Goal: Task Accomplishment & Management: Use online tool/utility

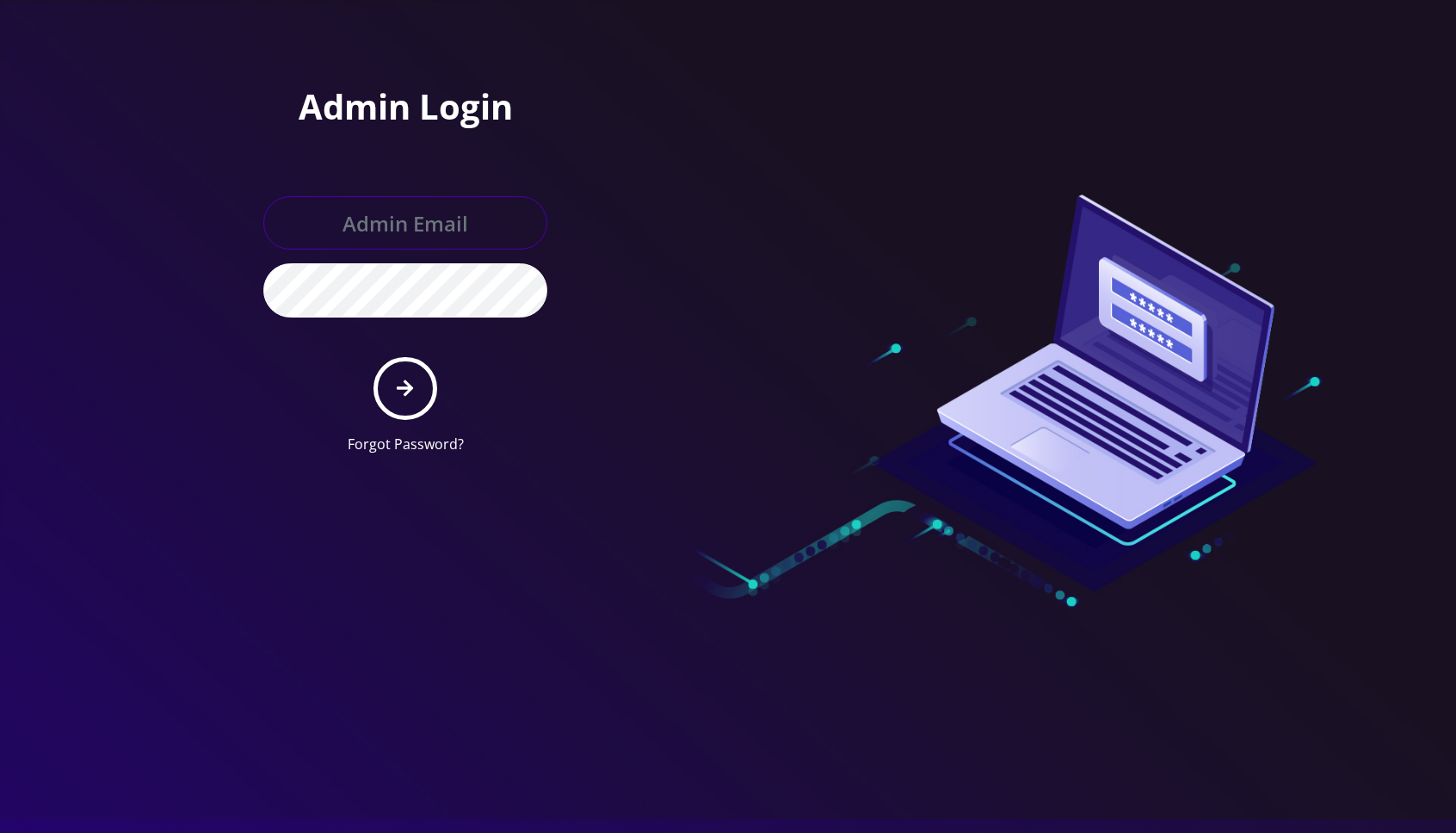
type input "jasper@britewireless.com"
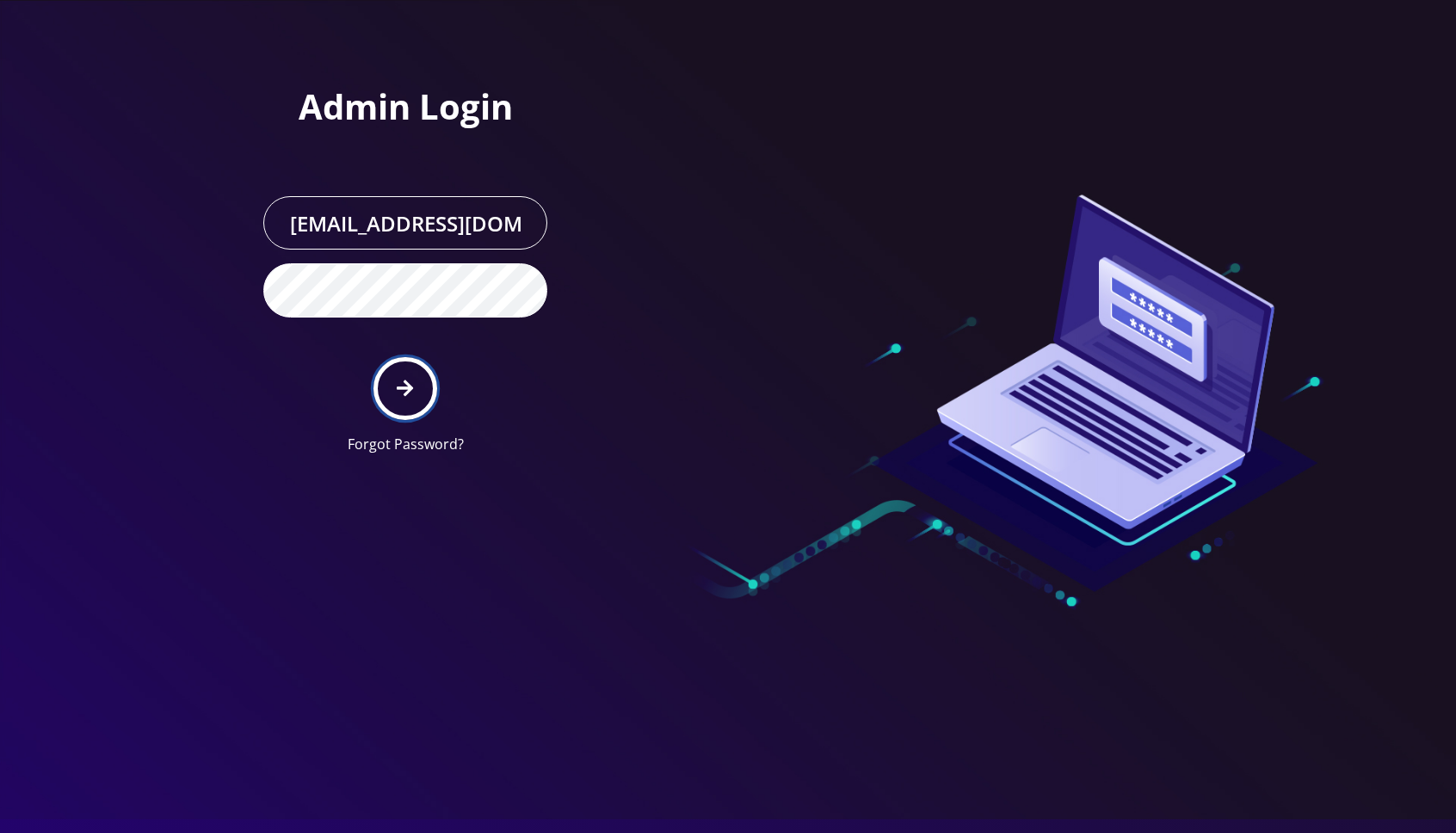
click at [413, 402] on button "submit" at bounding box center [404, 388] width 62 height 62
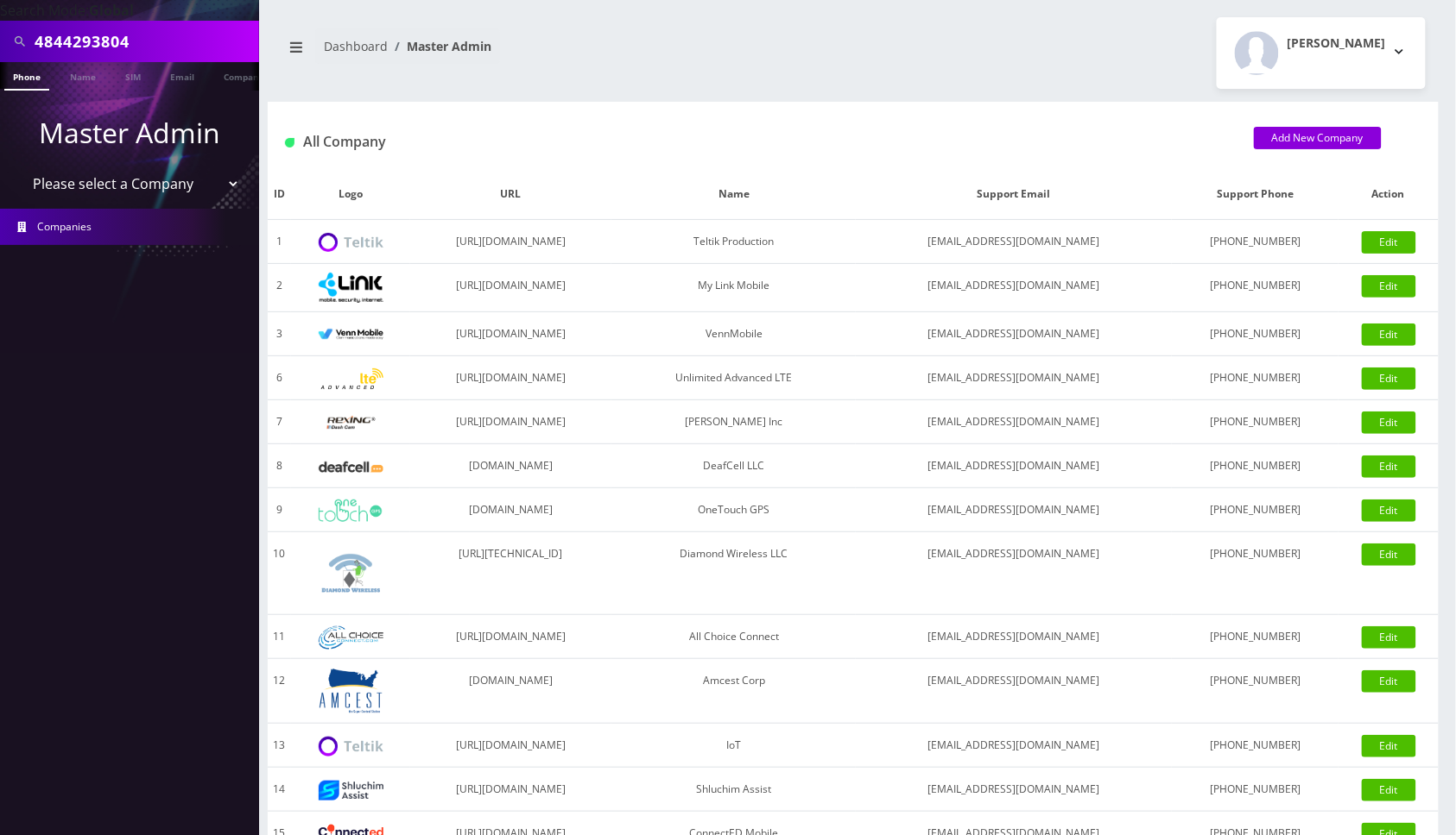
click at [136, 44] on input "4844293804" at bounding box center [144, 42] width 220 height 33
paste input "8483671667"
type input "8483671667"
click at [25, 75] on link "Phone" at bounding box center [26, 76] width 44 height 28
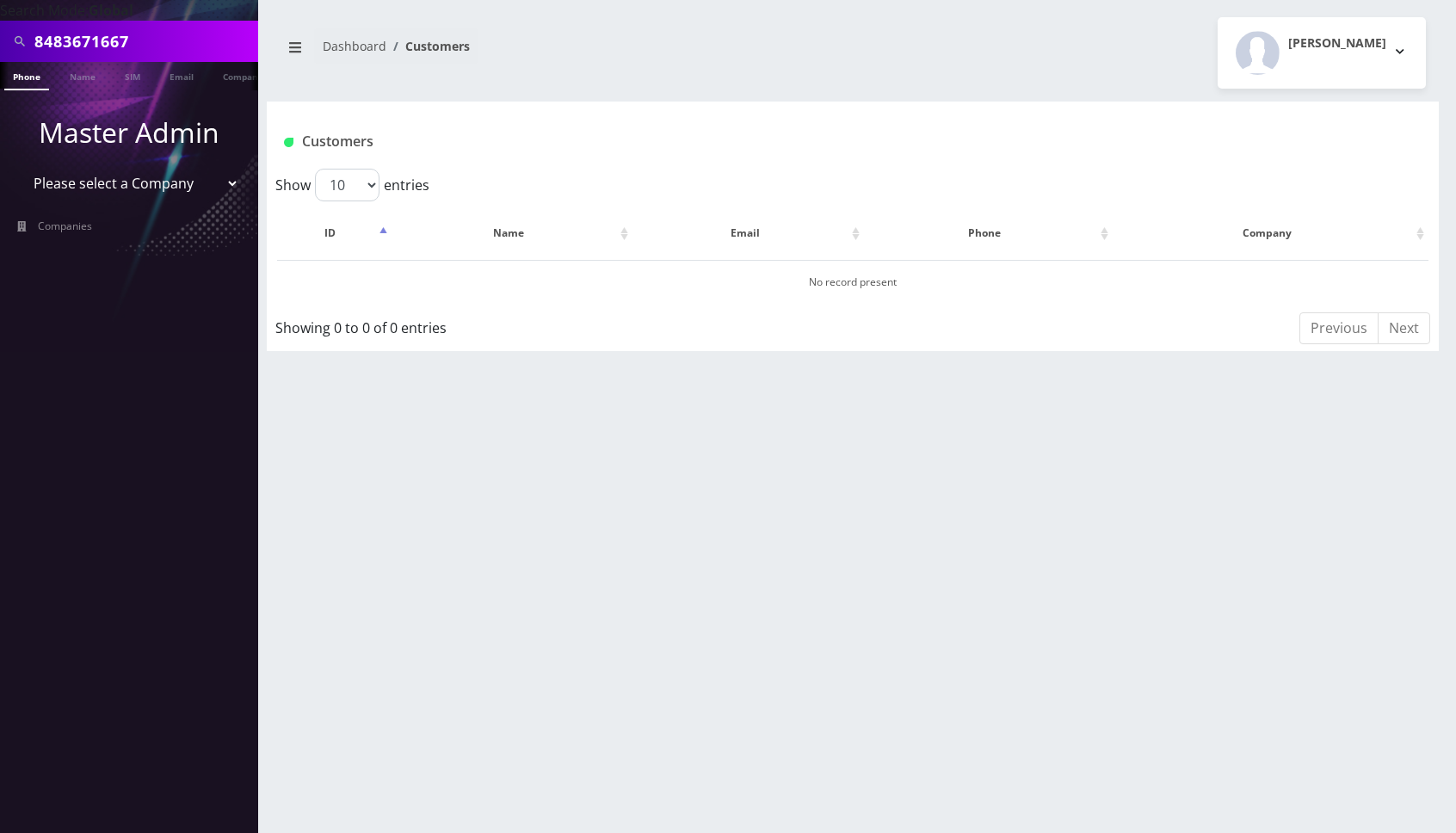
click at [32, 33] on span at bounding box center [20, 42] width 31 height 33
click at [36, 44] on div "8483671667" at bounding box center [129, 42] width 250 height 33
click at [217, 185] on select "Please select a Company Teltik Production My Link Mobile VennMobile Unlimited A…" at bounding box center [129, 184] width 220 height 33
click at [20, 167] on select "Please select a Company Teltik Production My Link Mobile VennMobile Unlimited A…" at bounding box center [129, 184] width 220 height 33
click at [28, 74] on link "Phone" at bounding box center [26, 76] width 44 height 28
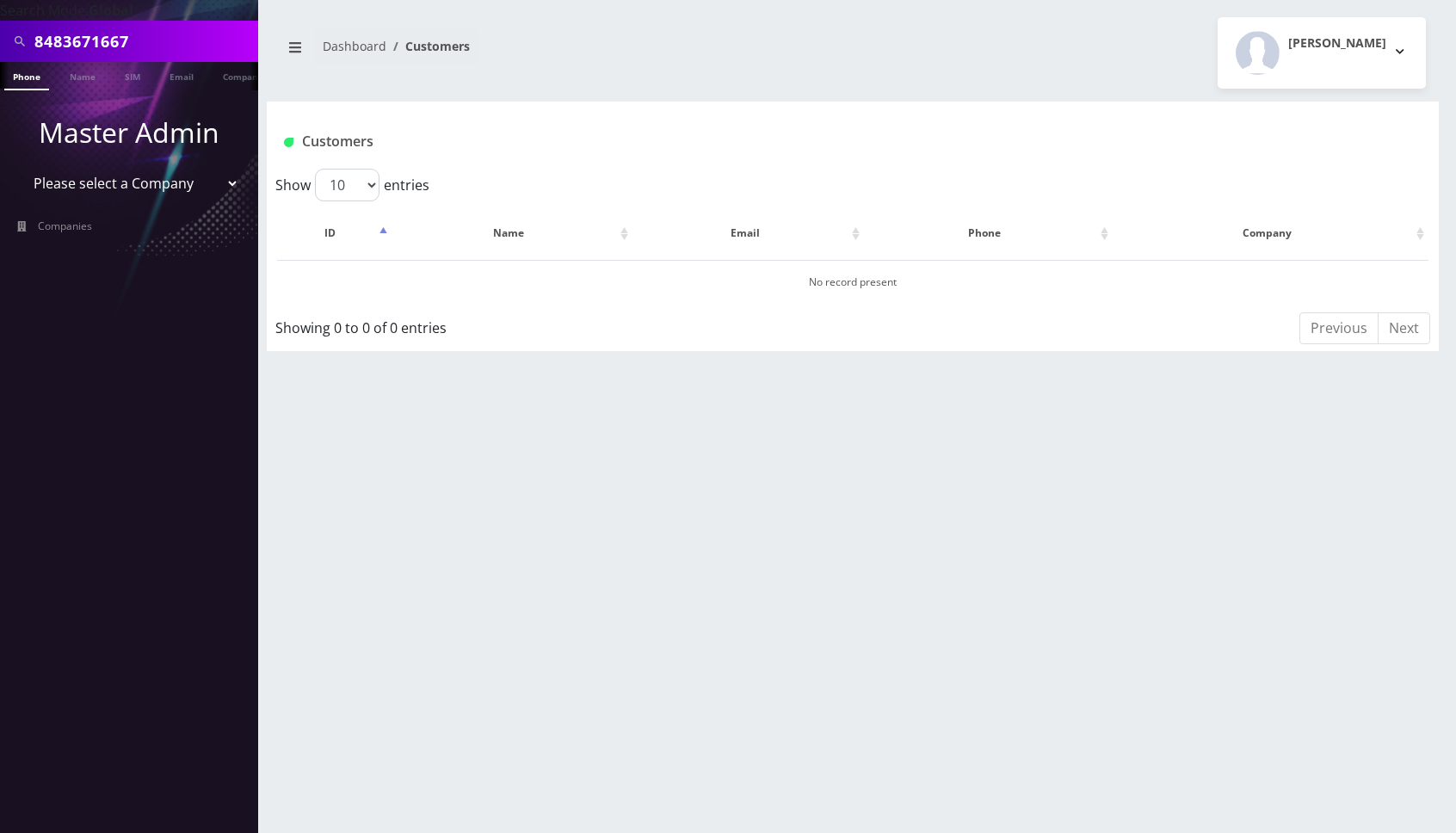
drag, startPoint x: 221, startPoint y: 185, endPoint x: 221, endPoint y: 195, distance: 10.0
click at [221, 183] on select "Please select a Company Teltik Production My Link Mobile VennMobile Unlimited A…" at bounding box center [129, 184] width 220 height 33
select select "1"
click at [20, 167] on select "Please select a Company Teltik Production My Link Mobile VennMobile Unlimited A…" at bounding box center [129, 184] width 220 height 33
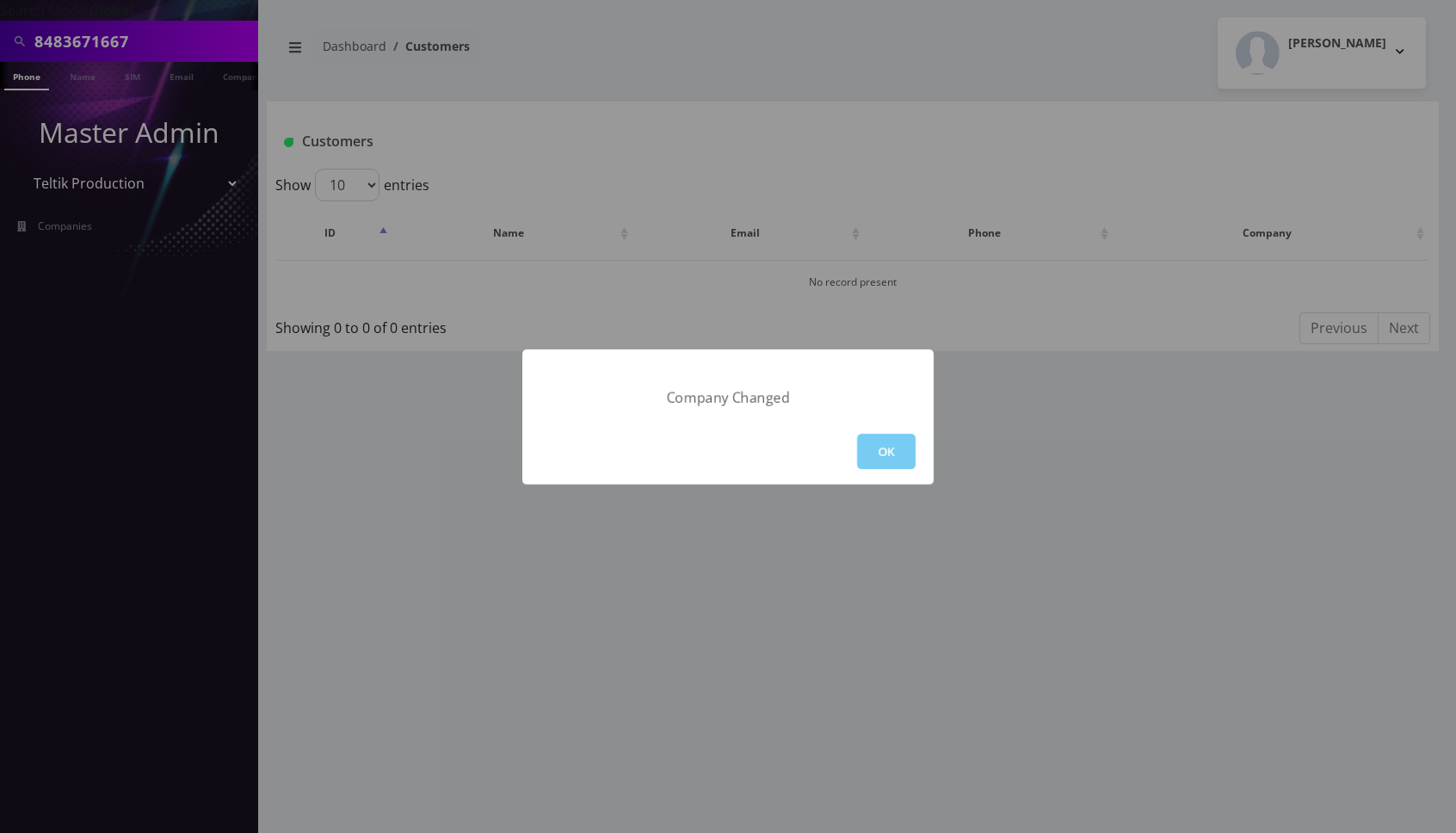
click at [865, 458] on button "OK" at bounding box center [886, 451] width 59 height 35
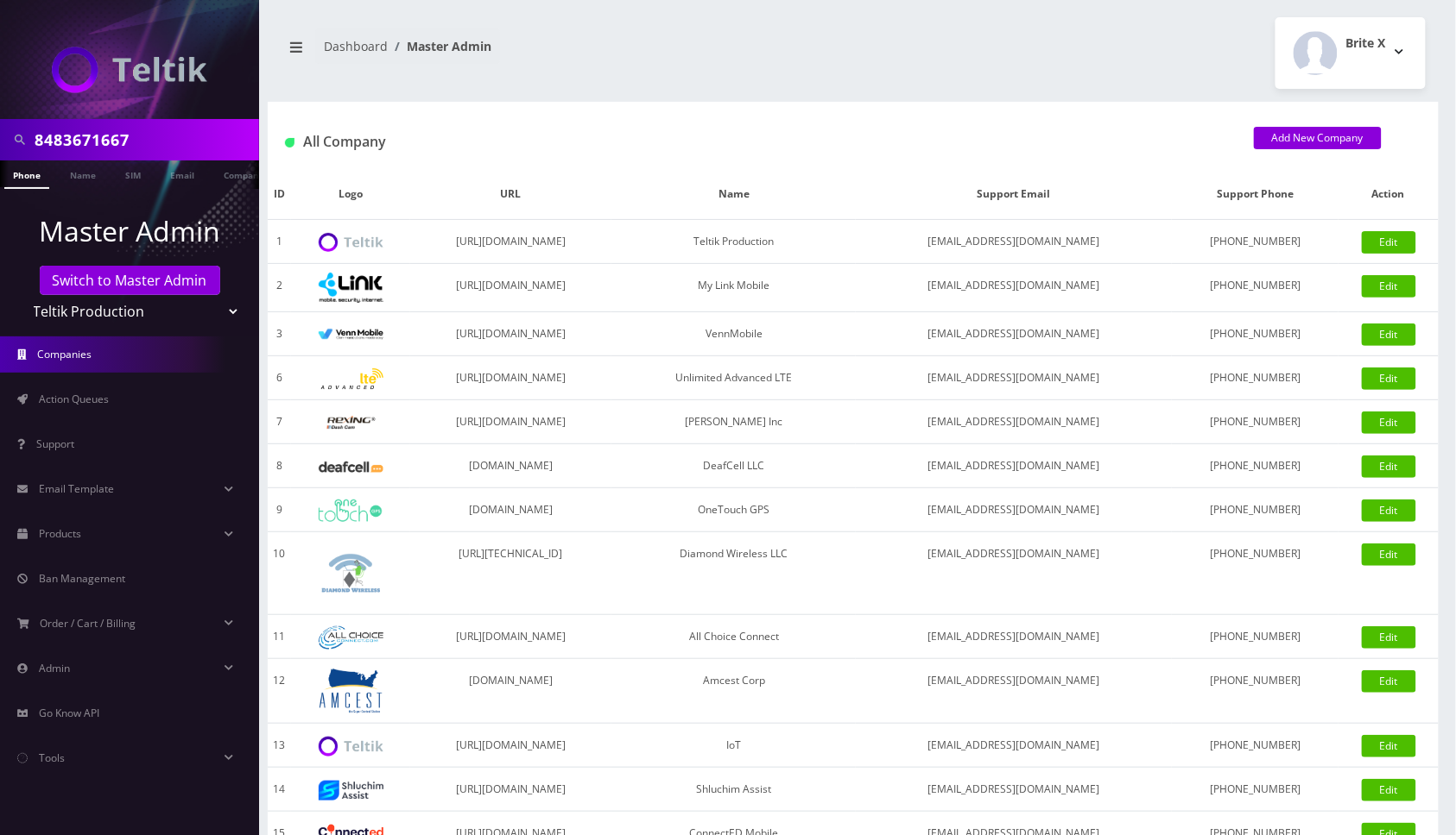
click at [26, 172] on link "Phone" at bounding box center [26, 174] width 44 height 28
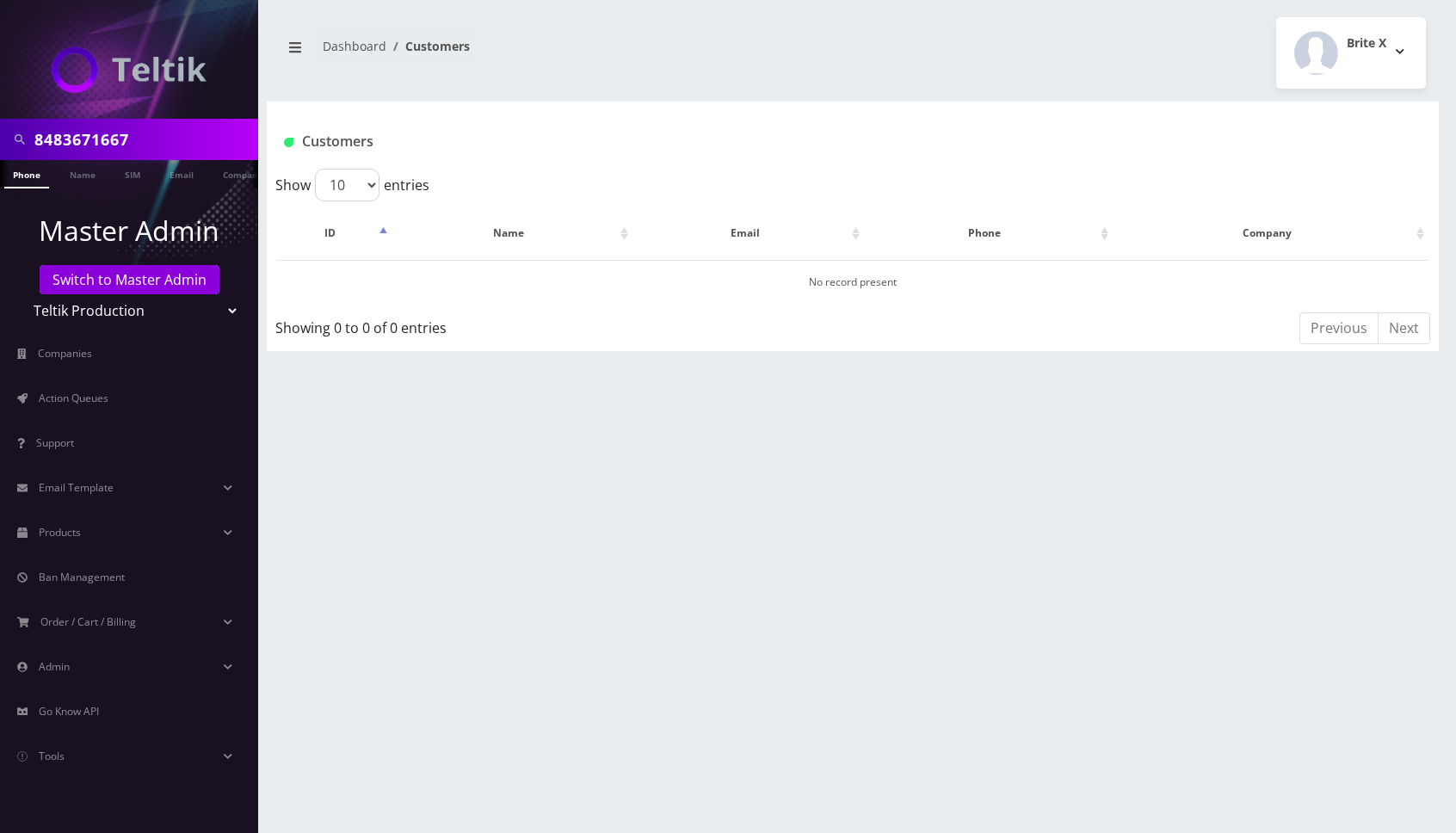
click at [208, 312] on select "Teltik Production My Link Mobile VennMobile Unlimited Advanced LTE [PERSON_NAME…" at bounding box center [129, 310] width 220 height 33
select select "13"
click at [20, 294] on select "Teltik Production My Link Mobile VennMobile Unlimited Advanced LTE [PERSON_NAME…" at bounding box center [129, 310] width 220 height 33
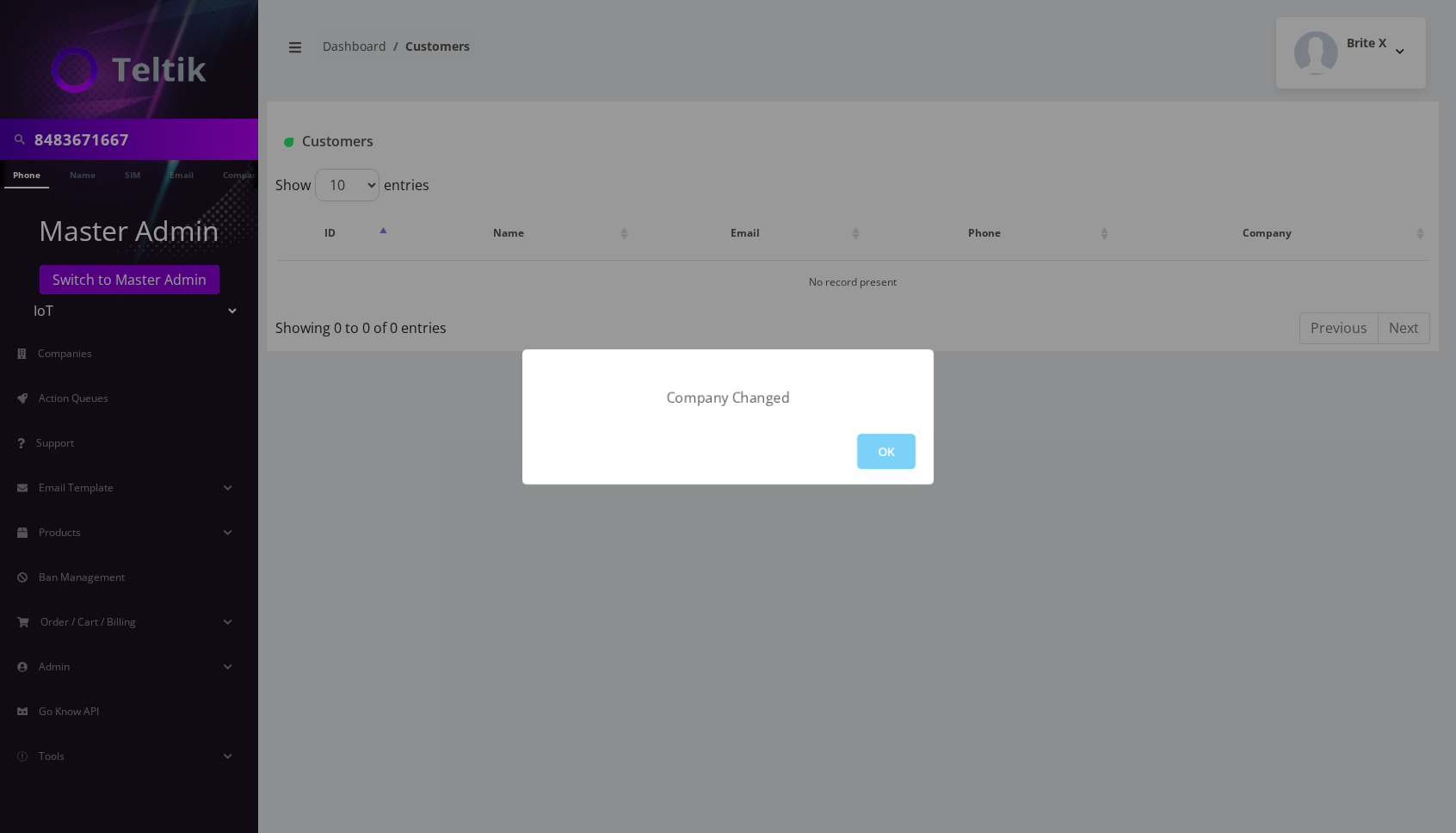
drag, startPoint x: 878, startPoint y: 440, endPoint x: 735, endPoint y: 454, distance: 143.7
click at [876, 437] on button "OK" at bounding box center [886, 451] width 59 height 35
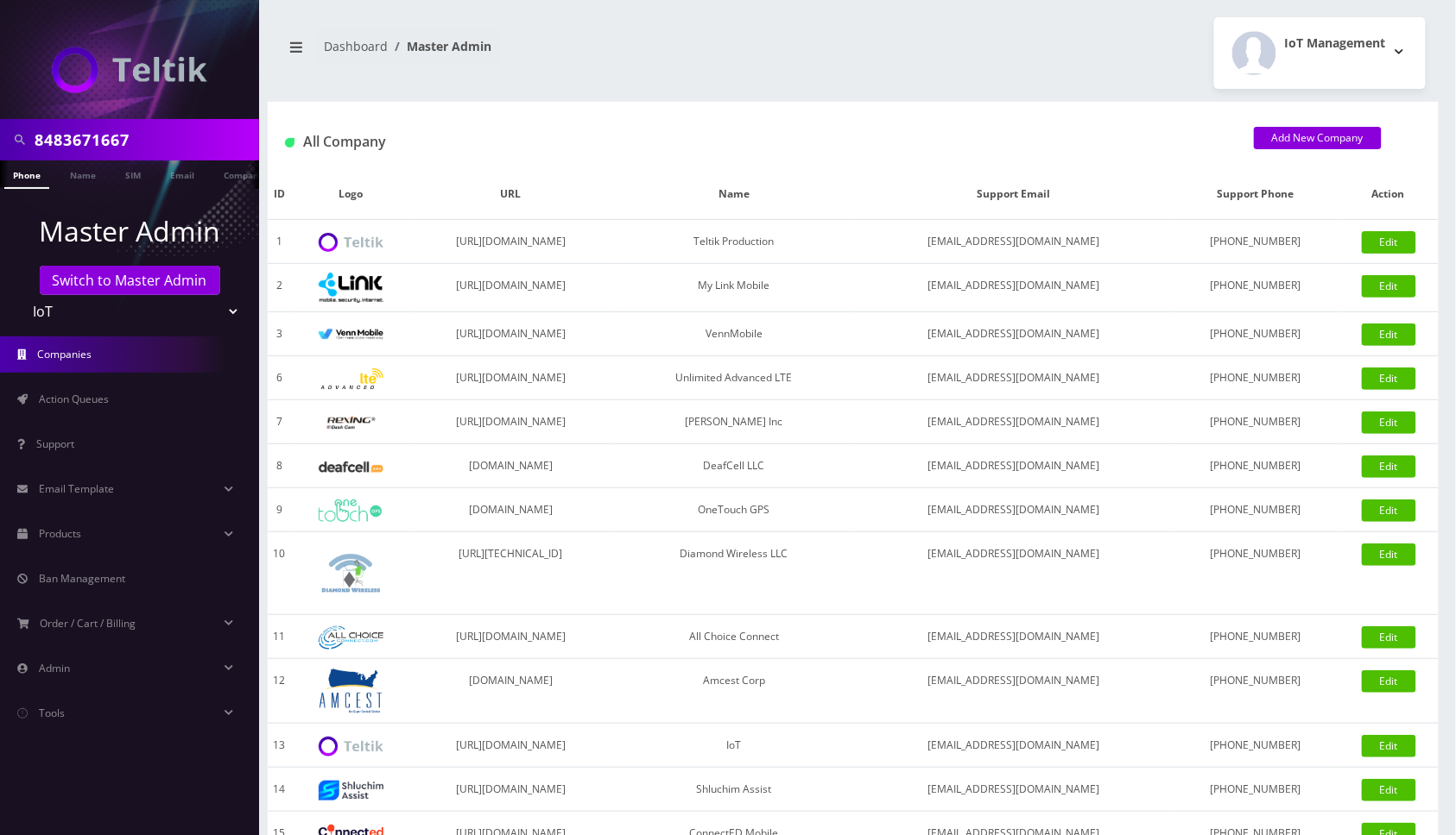
click at [18, 179] on link "Phone" at bounding box center [26, 174] width 44 height 28
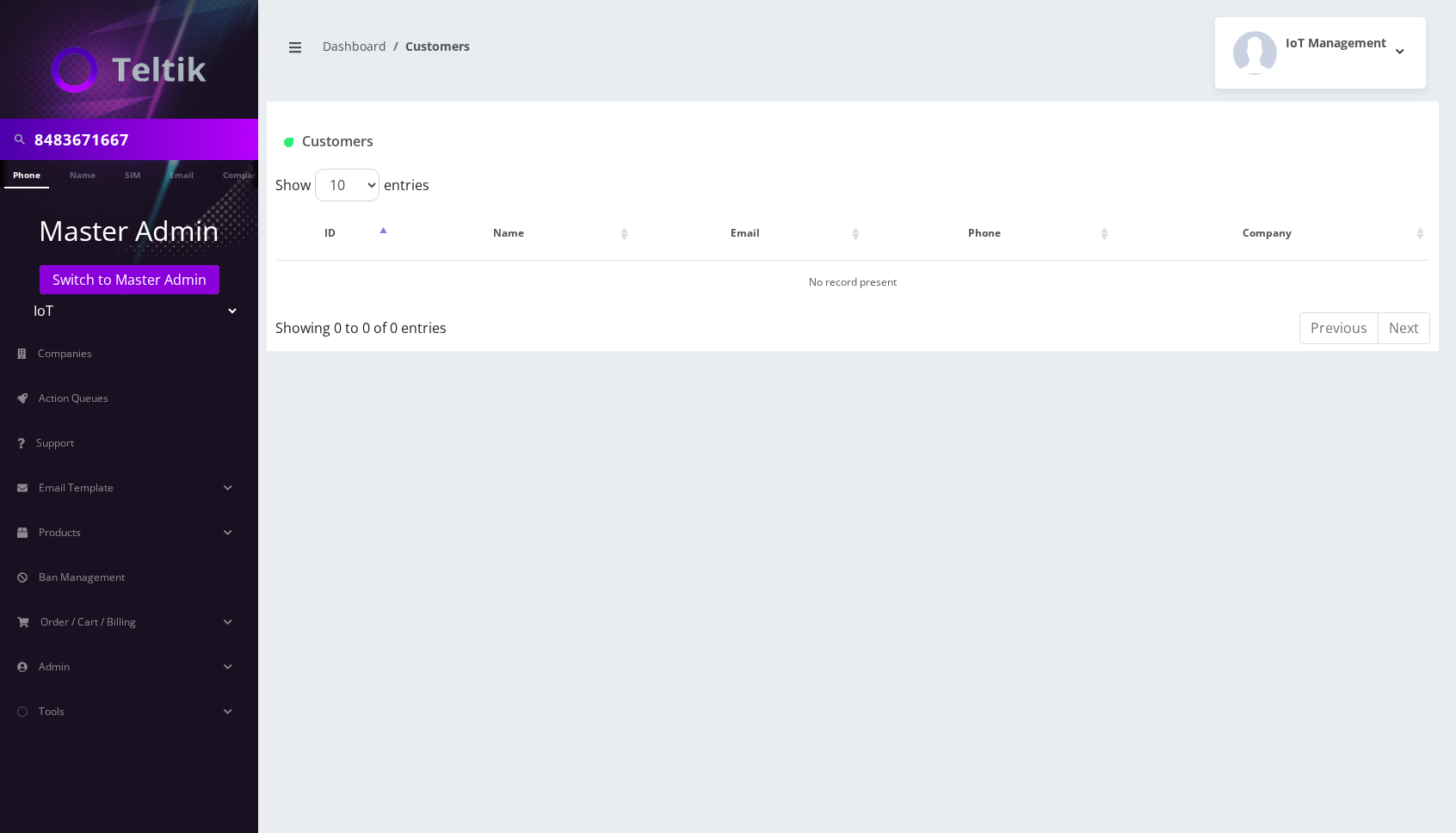
drag, startPoint x: 205, startPoint y: 307, endPoint x: 207, endPoint y: 322, distance: 15.1
click at [206, 307] on select "Teltik Production My Link Mobile VennMobile Unlimited Advanced LTE Rexing Inc D…" at bounding box center [129, 310] width 220 height 33
select select "23"
click at [20, 294] on select "Teltik Production My Link Mobile VennMobile Unlimited Advanced LTE Rexing Inc D…" at bounding box center [129, 310] width 220 height 33
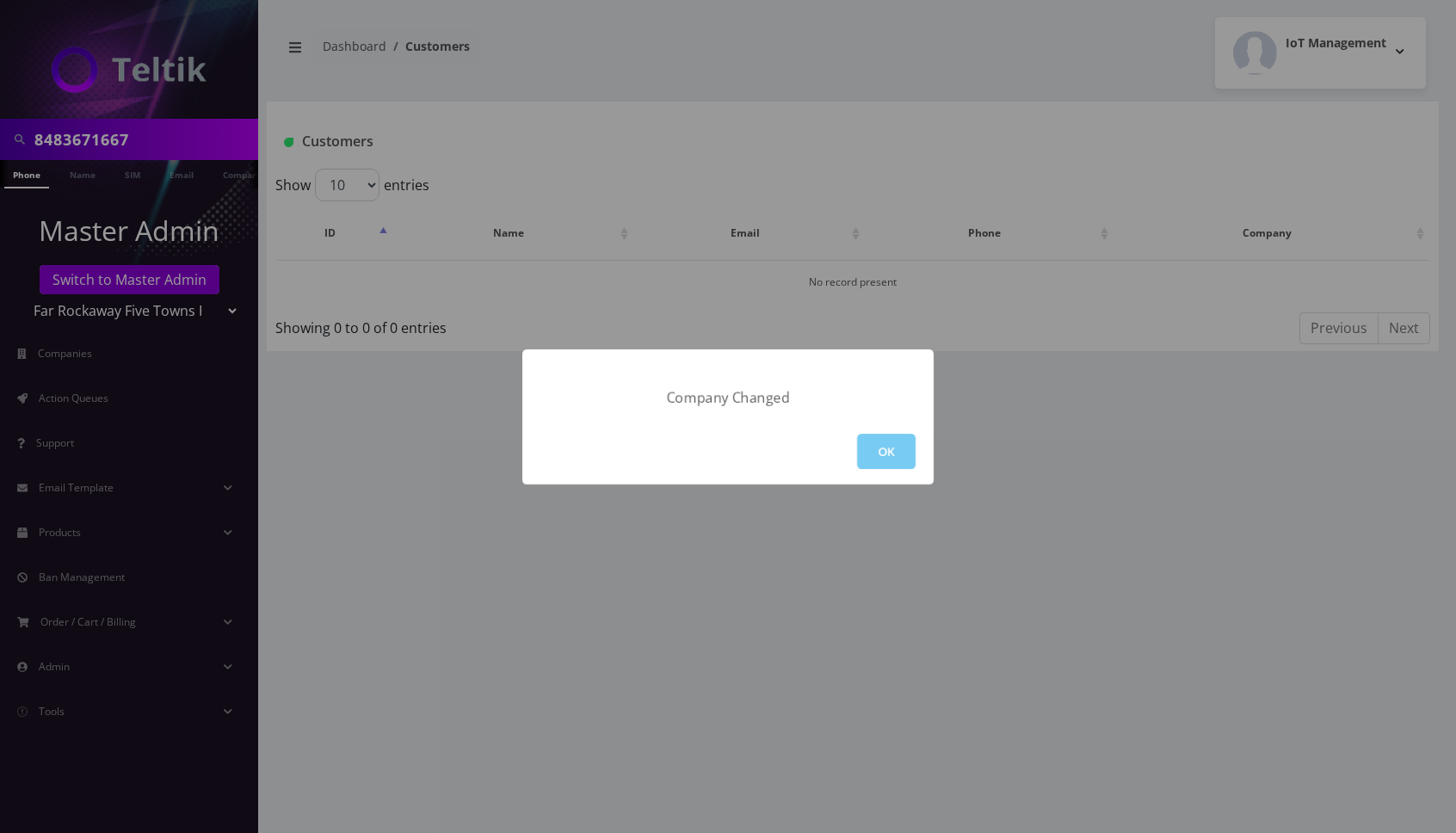
click at [892, 442] on button "OK" at bounding box center [886, 451] width 59 height 35
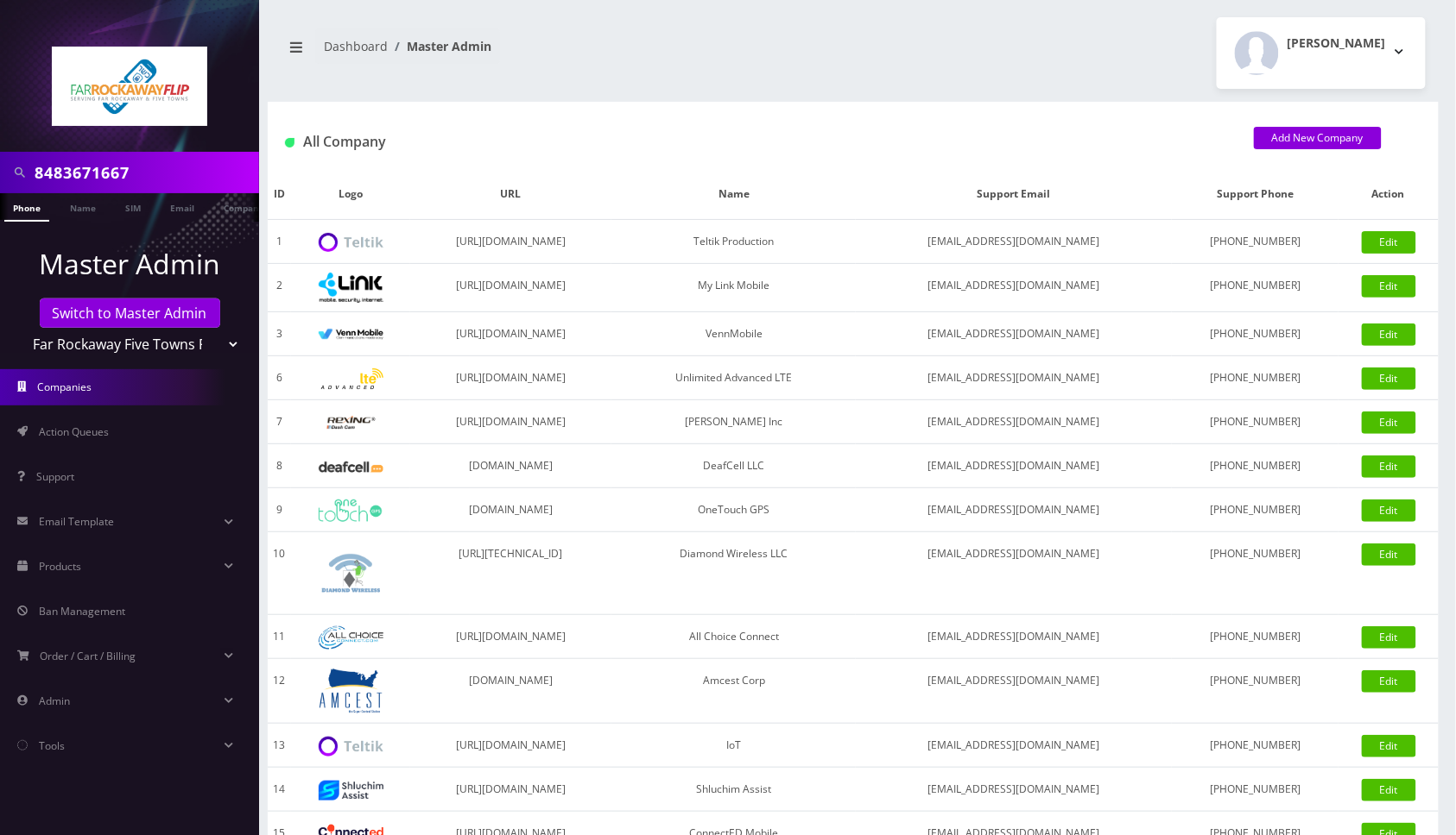
click at [26, 203] on link "Phone" at bounding box center [26, 207] width 44 height 28
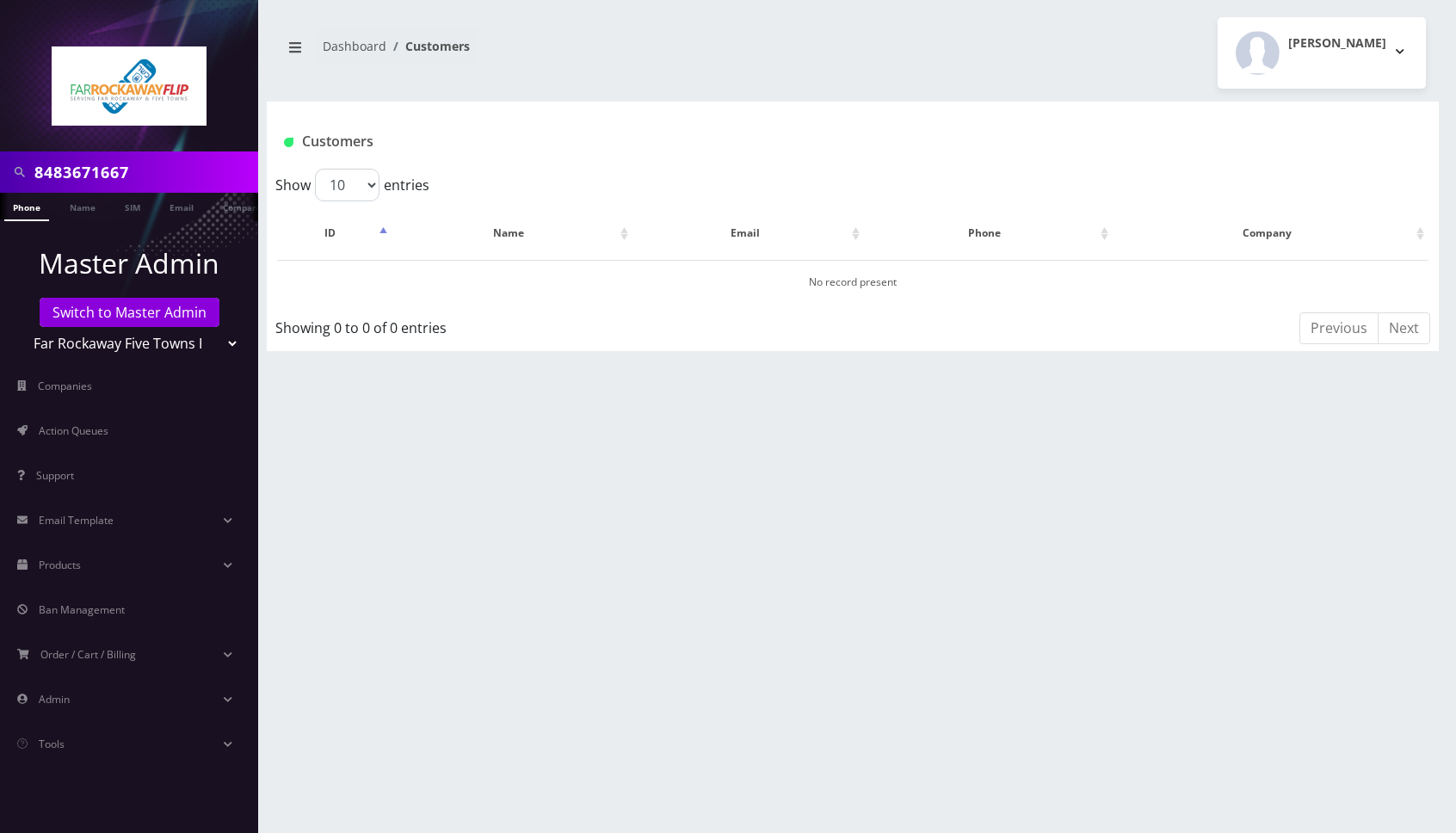
click at [206, 345] on select "Teltik Production My Link Mobile VennMobile Unlimited Advanced LTE [PERSON_NAME…" at bounding box center [129, 344] width 220 height 33
select select "27"
click at [20, 327] on select "Teltik Production My Link Mobile VennMobile Unlimited Advanced LTE [PERSON_NAME…" at bounding box center [129, 344] width 220 height 33
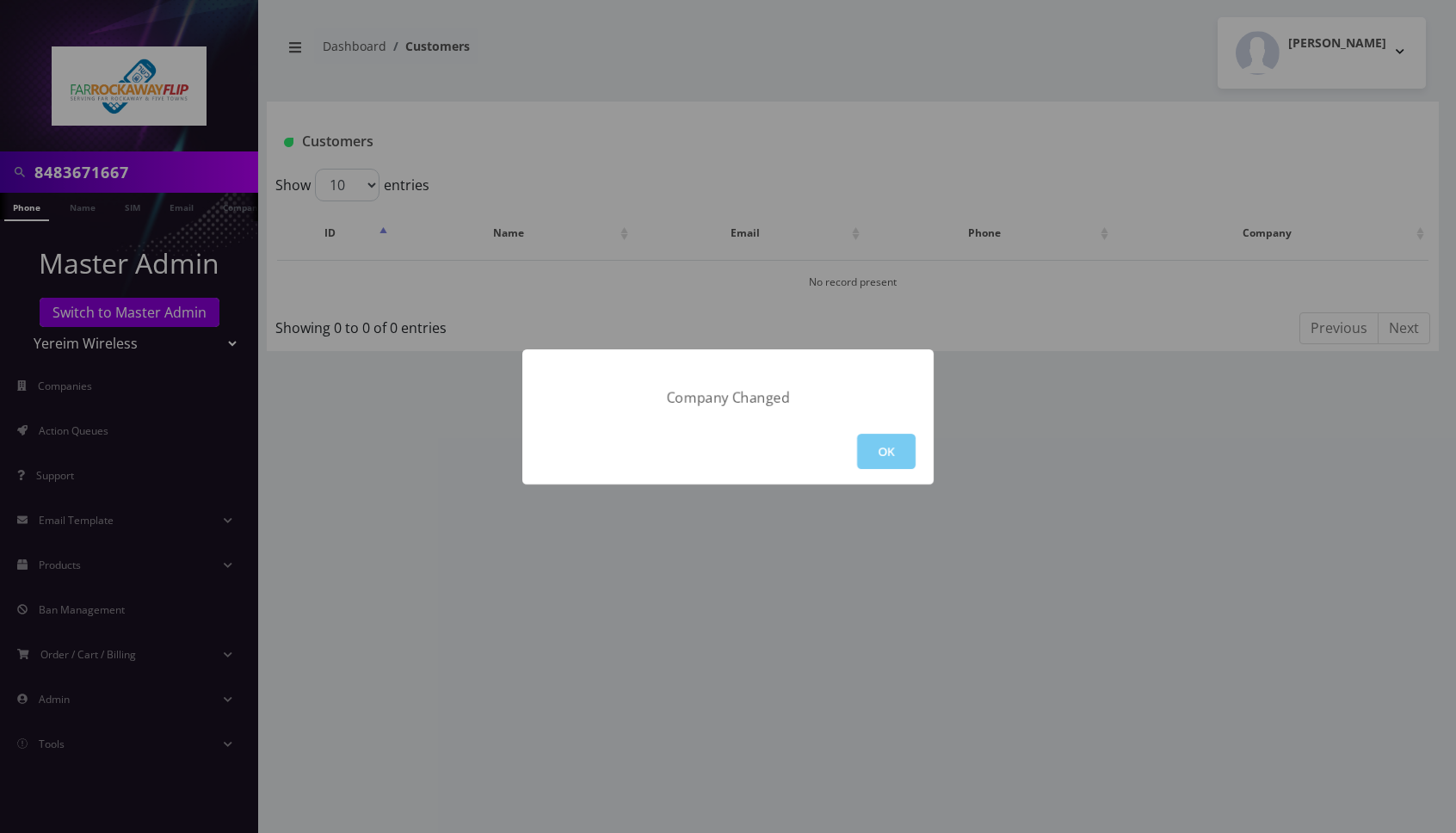
click at [897, 456] on button "OK" at bounding box center [886, 451] width 59 height 35
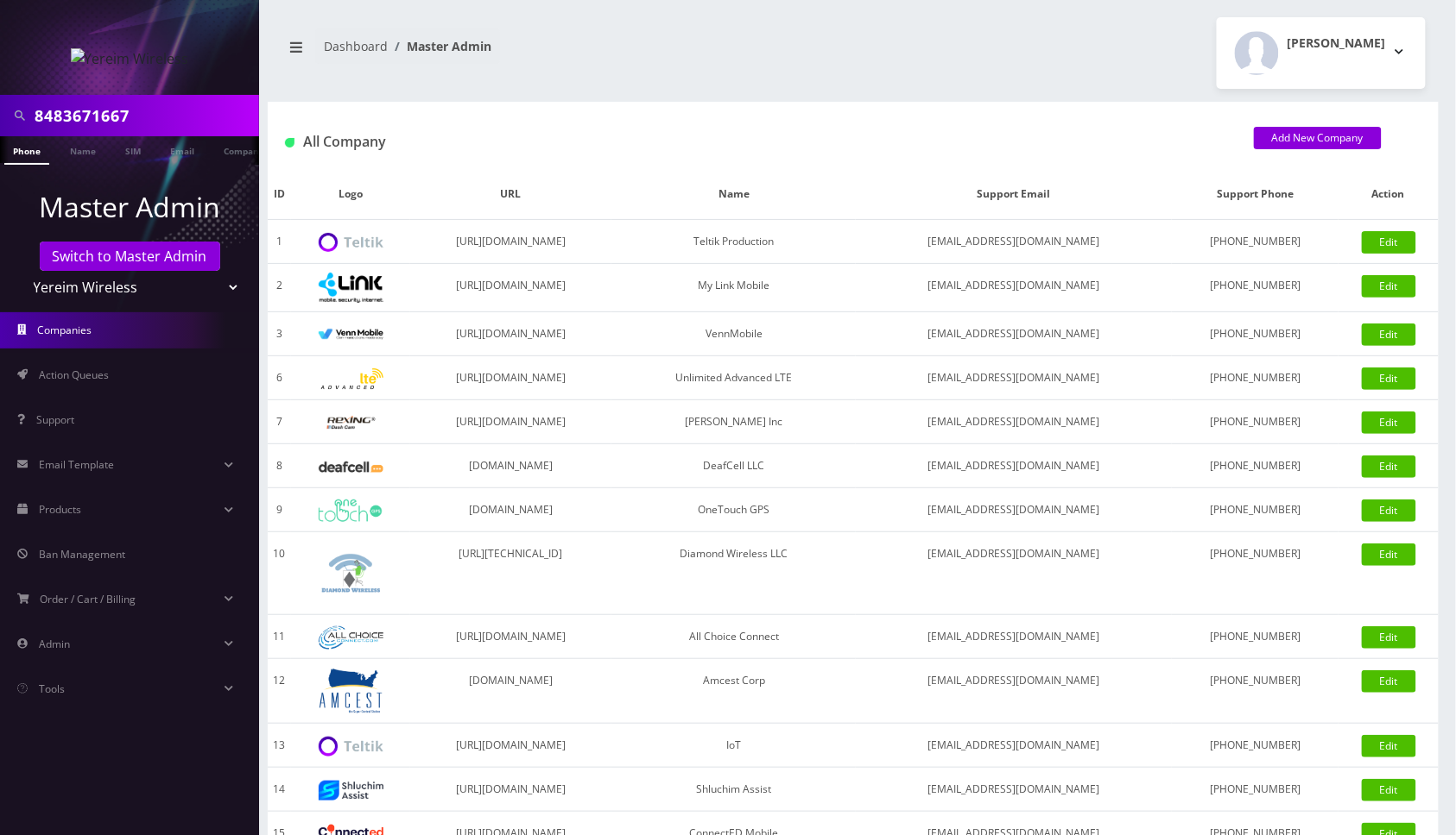
click at [31, 154] on link "Phone" at bounding box center [26, 150] width 44 height 28
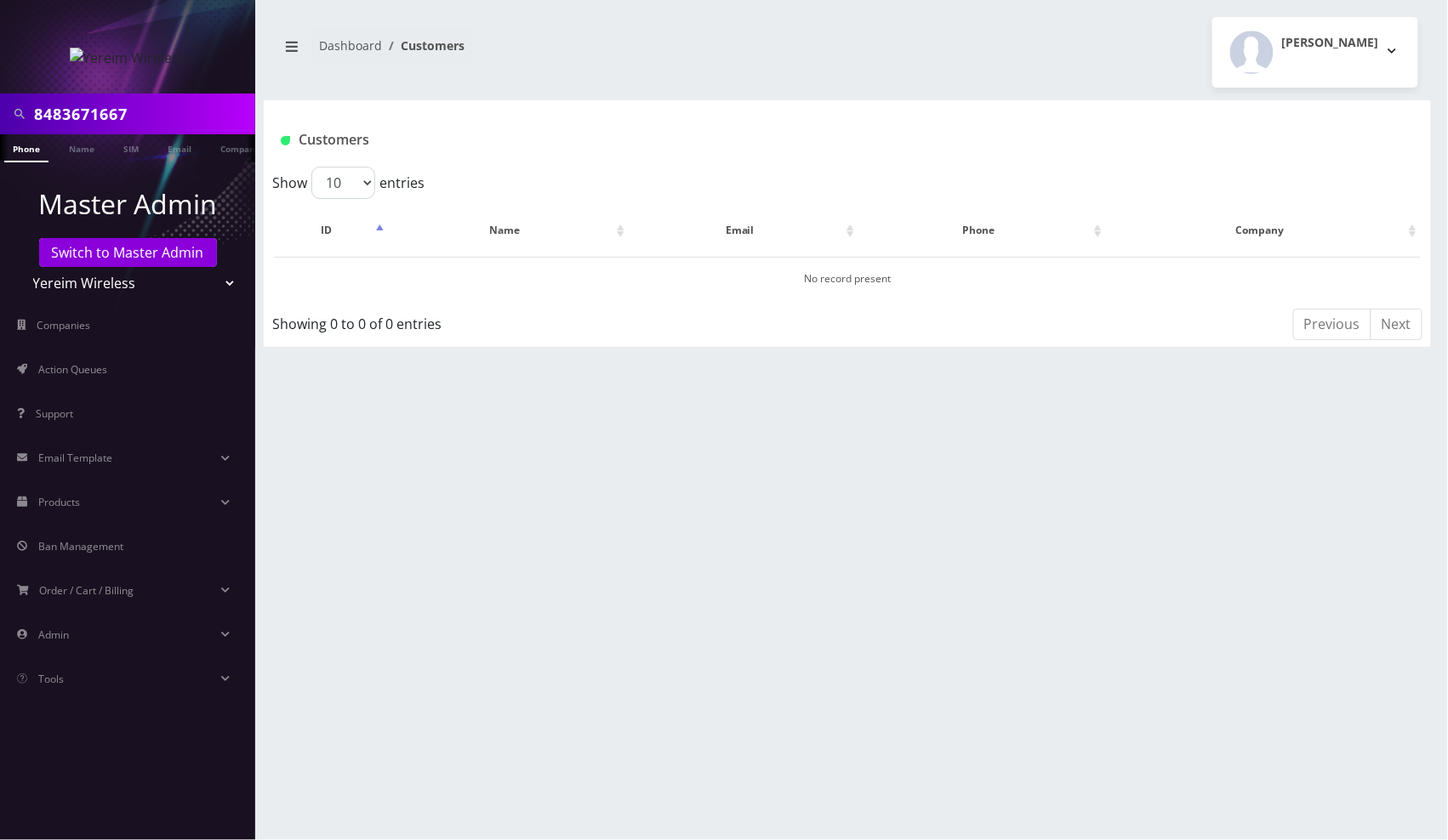
click at [220, 281] on select "Teltik Production My Link Mobile VennMobile Unlimited Advanced LTE [PERSON_NAME…" at bounding box center [128, 283] width 217 height 32
select select "23"
click at [20, 267] on select "Teltik Production My Link Mobile VennMobile Unlimited Advanced LTE [PERSON_NAME…" at bounding box center [128, 283] width 217 height 32
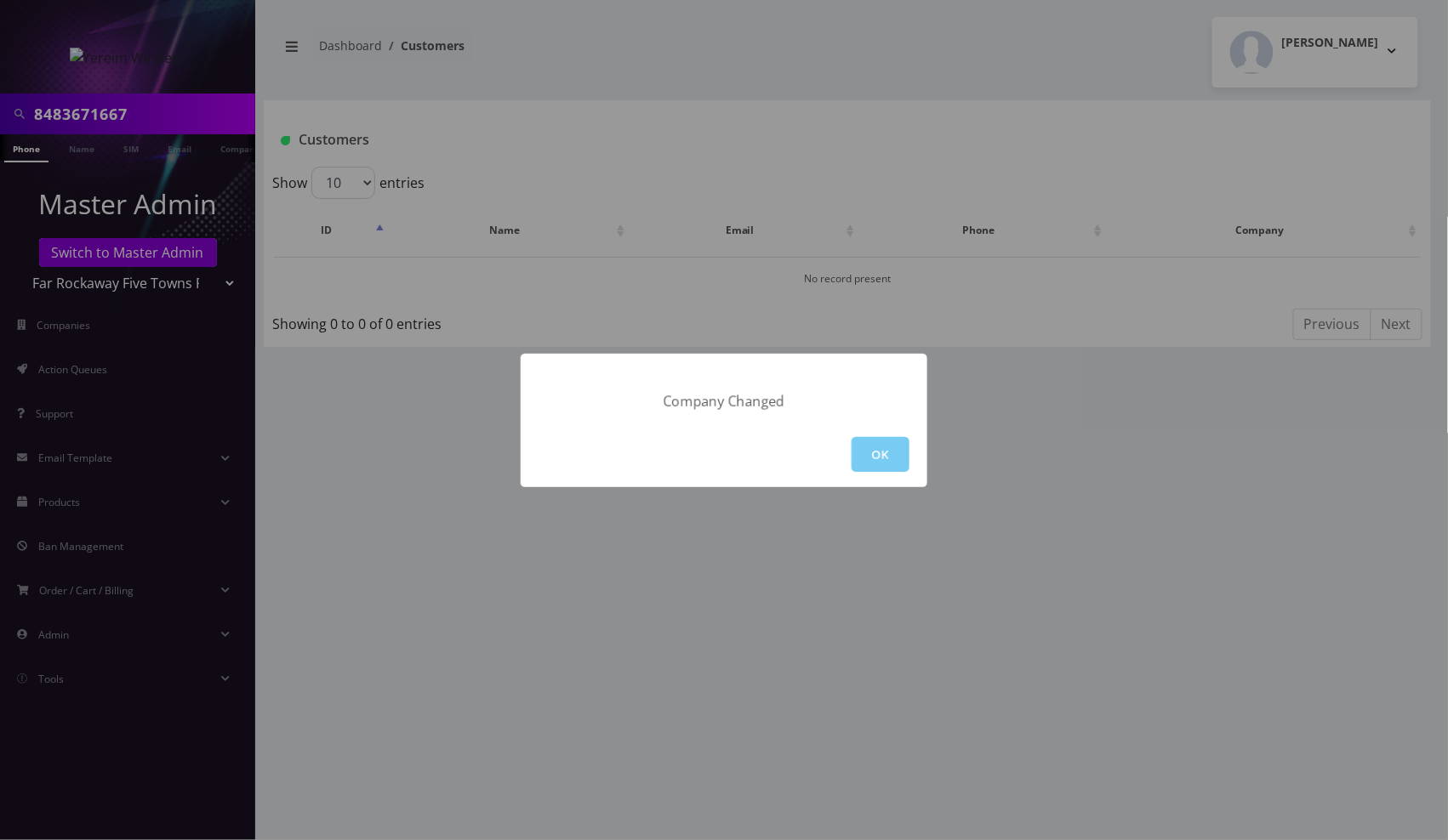
click at [881, 450] on button "OK" at bounding box center [880, 454] width 58 height 35
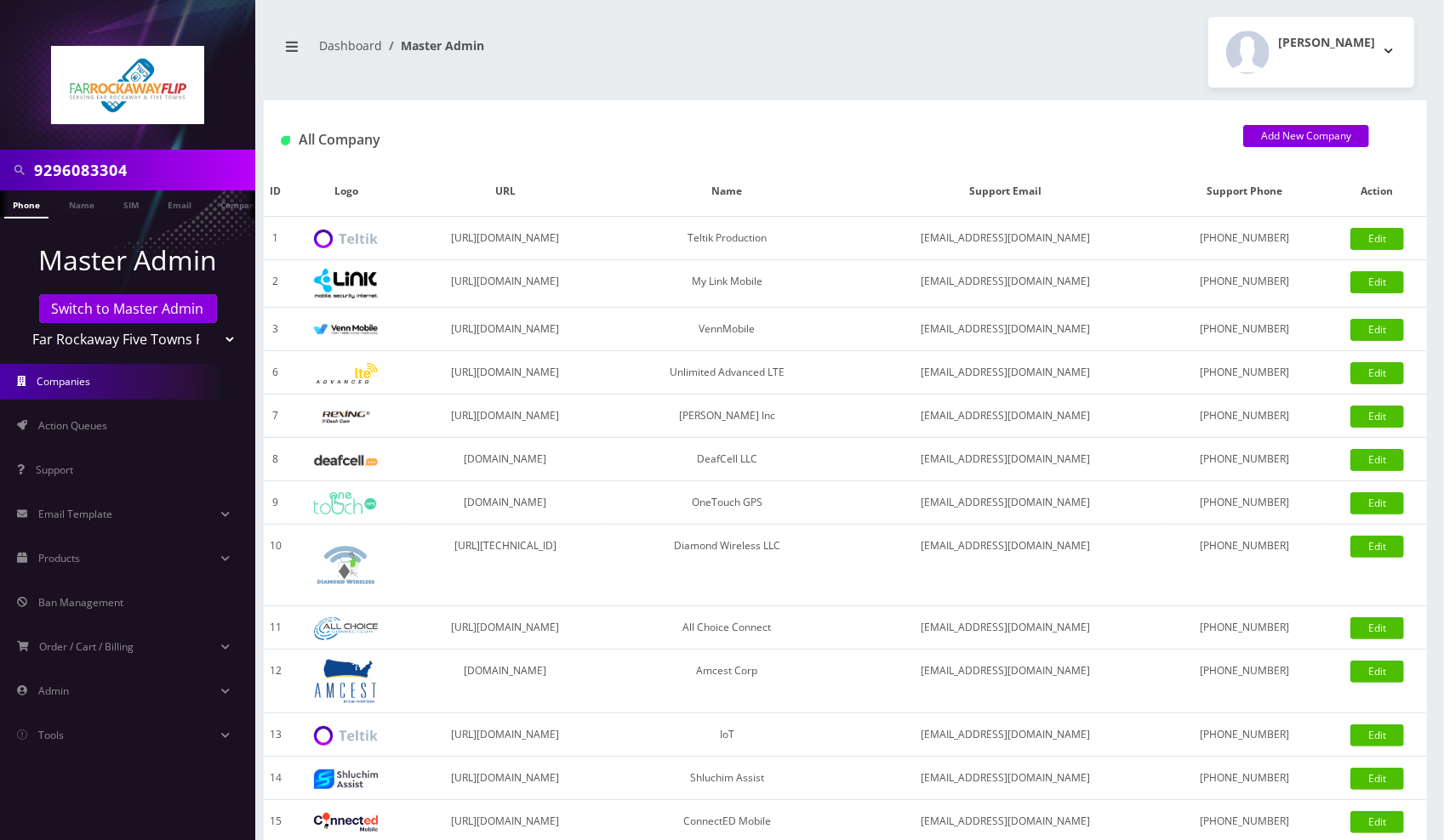
type input "9296083304"
click at [24, 200] on link "Phone" at bounding box center [26, 204] width 44 height 28
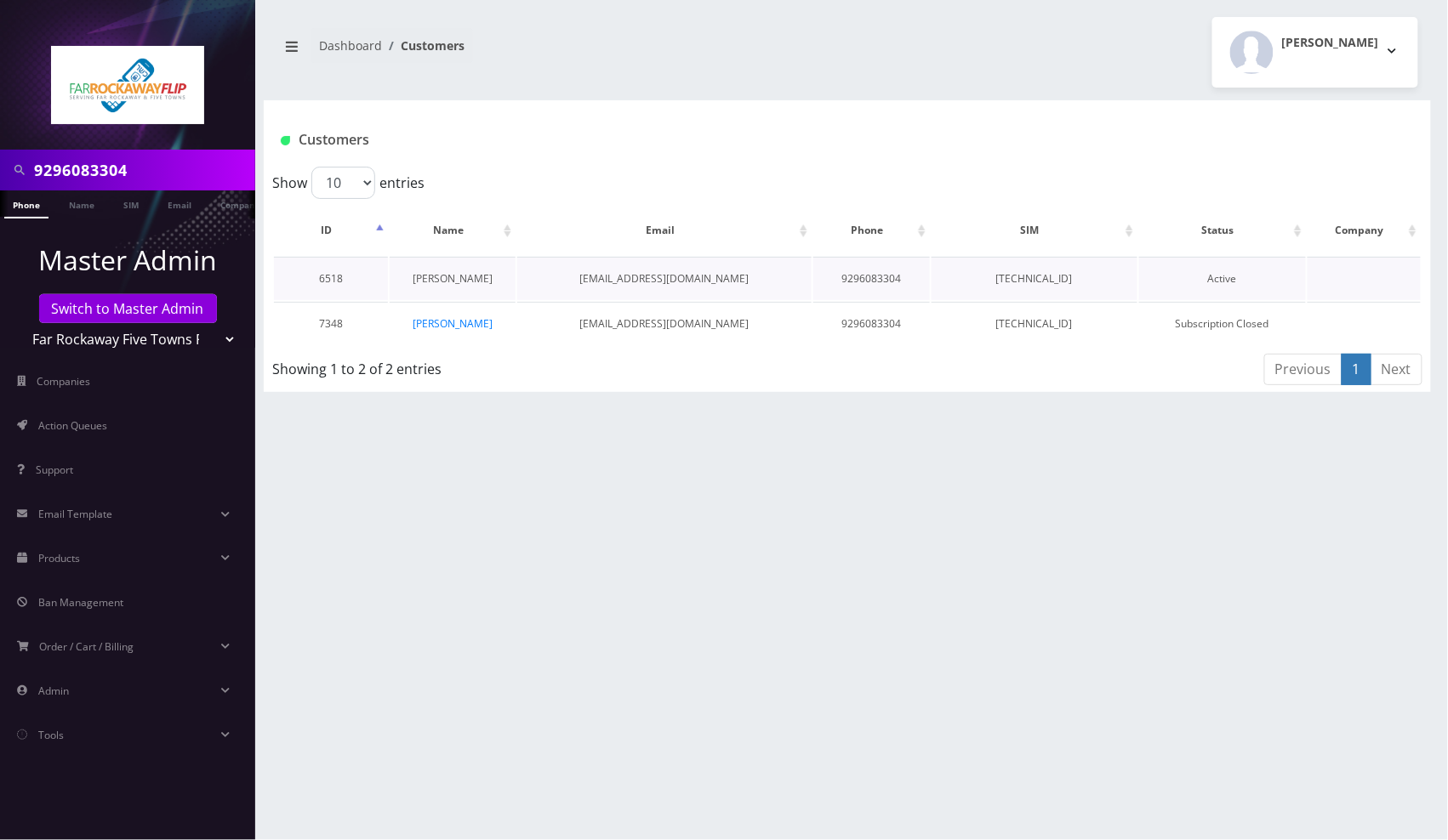
click at [463, 281] on link "[PERSON_NAME]" at bounding box center [452, 279] width 80 height 14
